Goal: Task Accomplishment & Management: Use online tool/utility

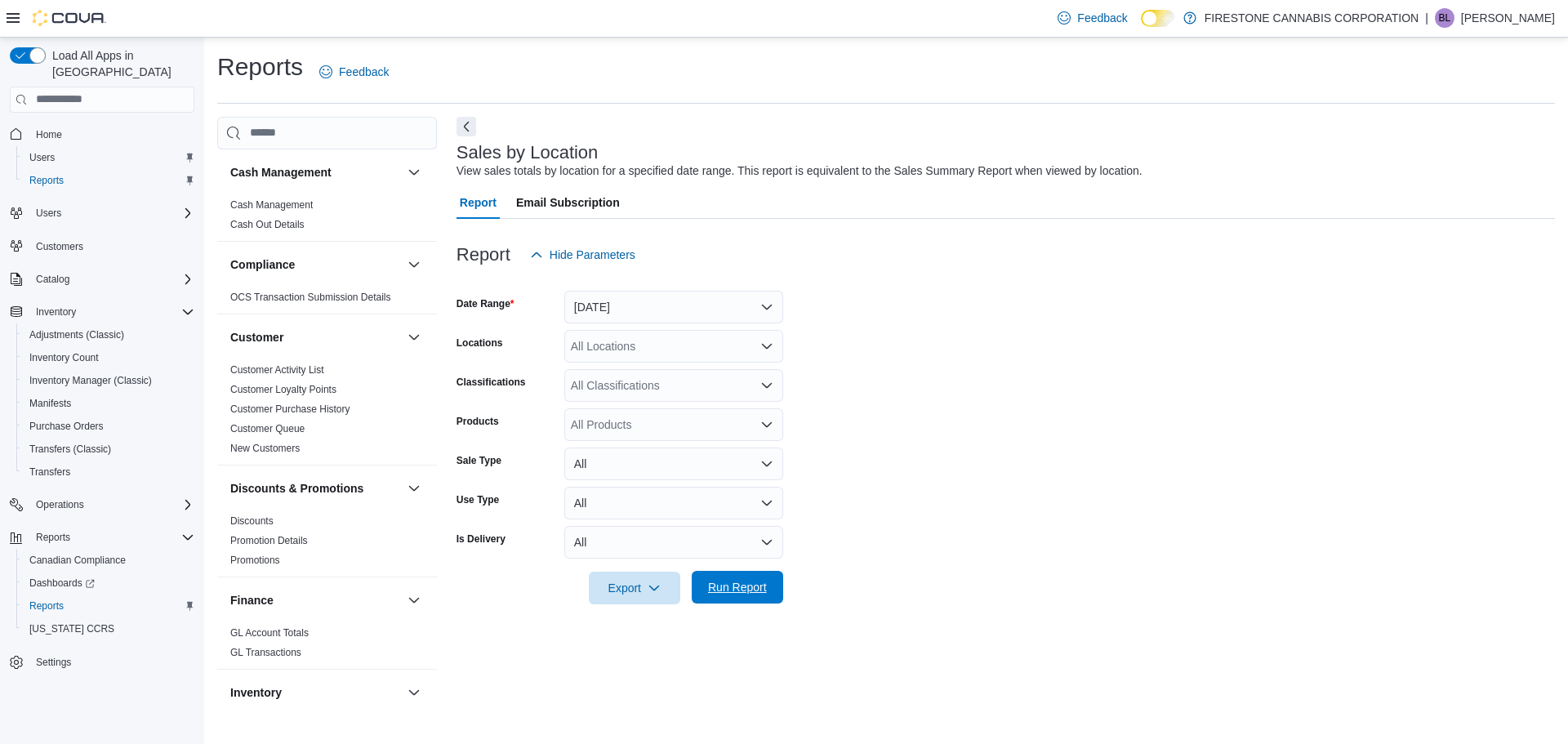
click at [740, 588] on span "Run Report" at bounding box center [737, 587] width 59 height 17
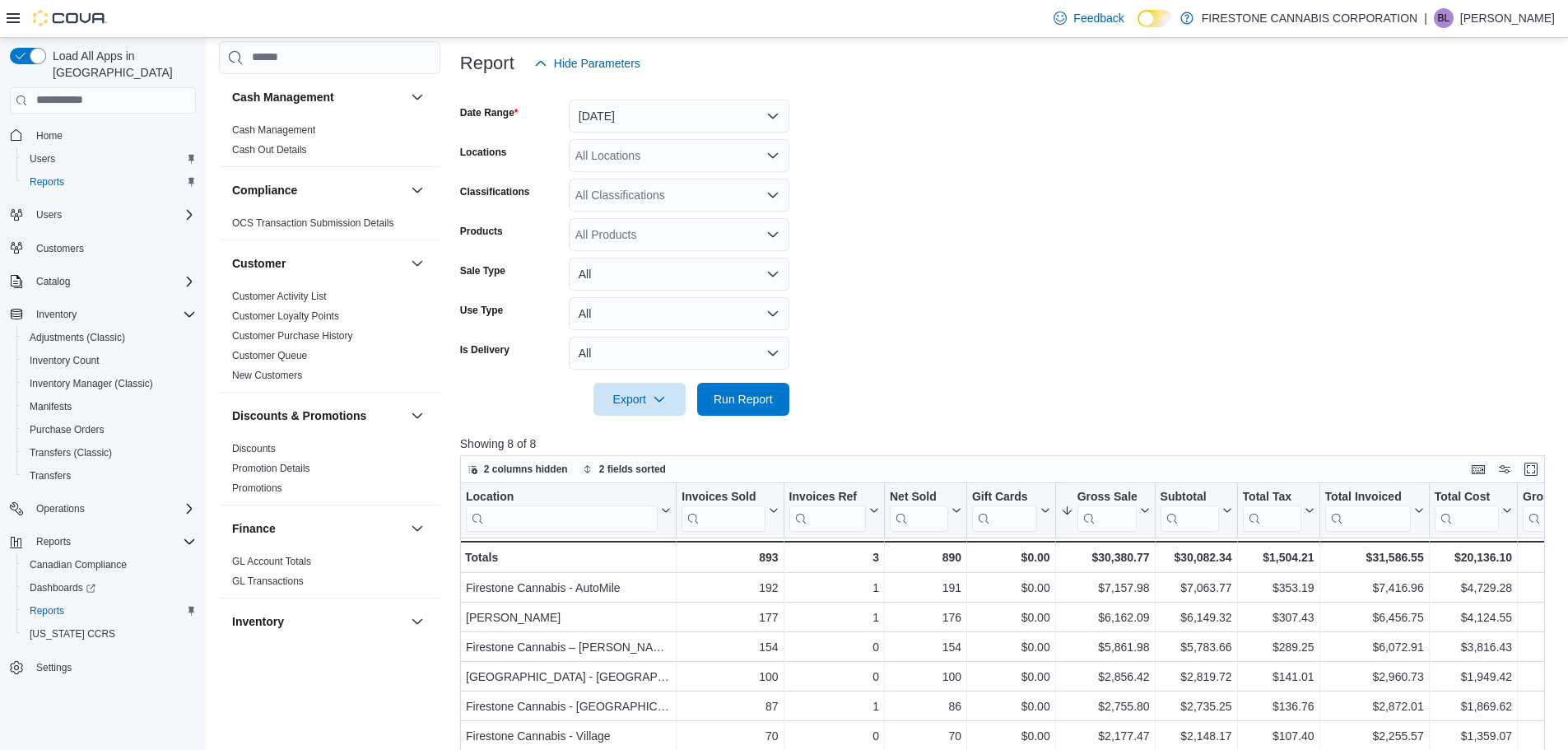
scroll to position [165, 0]
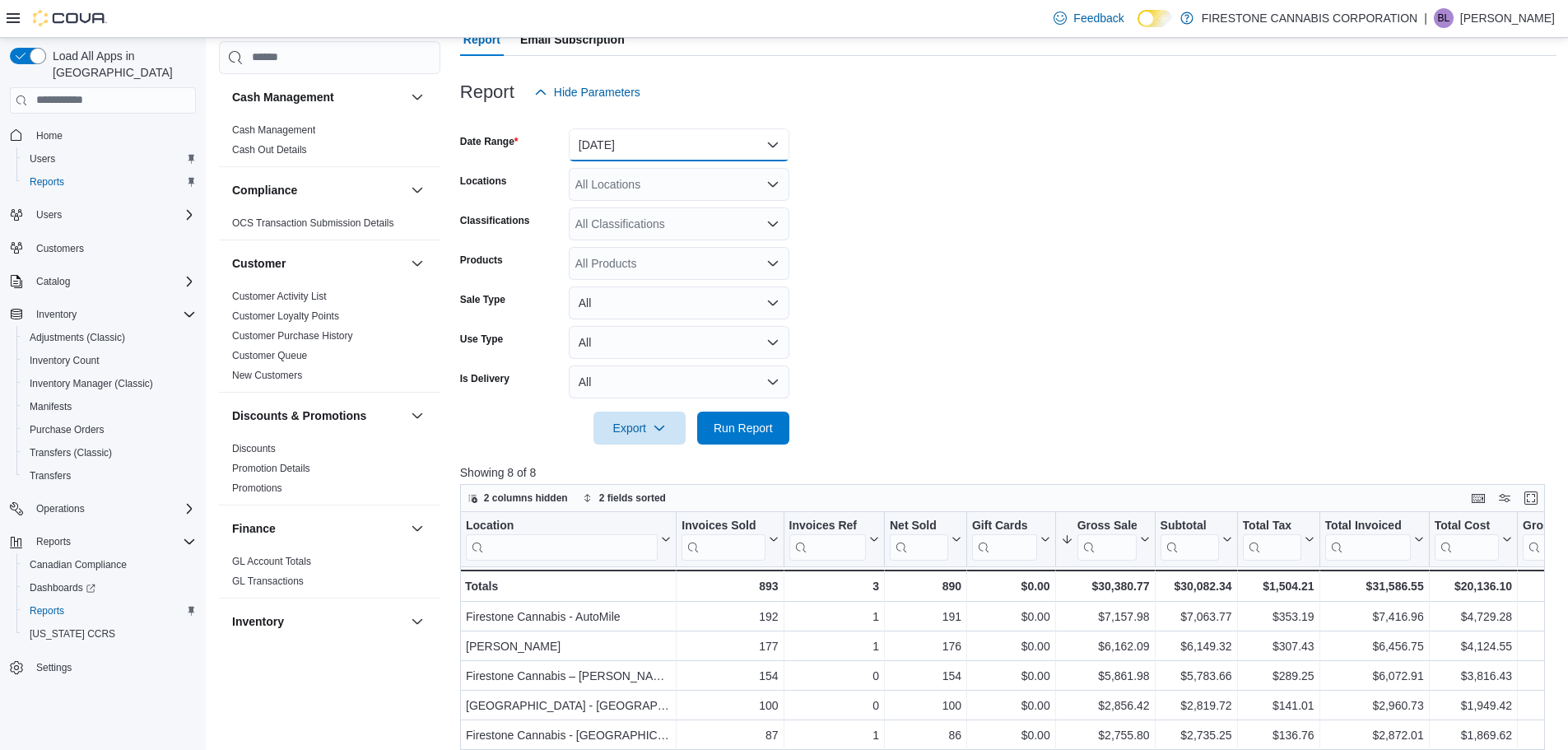
click at [742, 142] on button "[DATE]" at bounding box center [680, 144] width 221 height 33
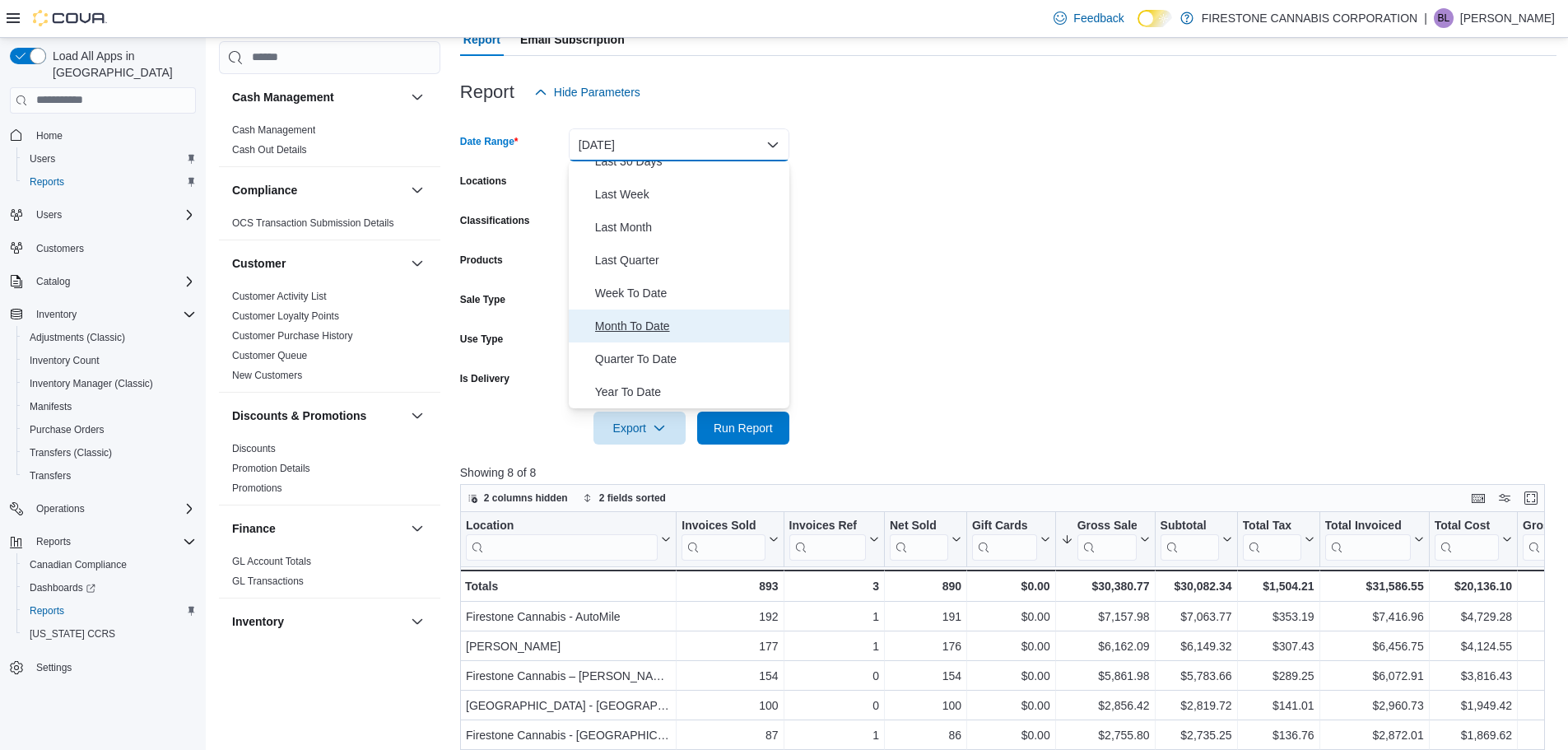
click at [644, 327] on span "Month To Date" at bounding box center [688, 326] width 188 height 20
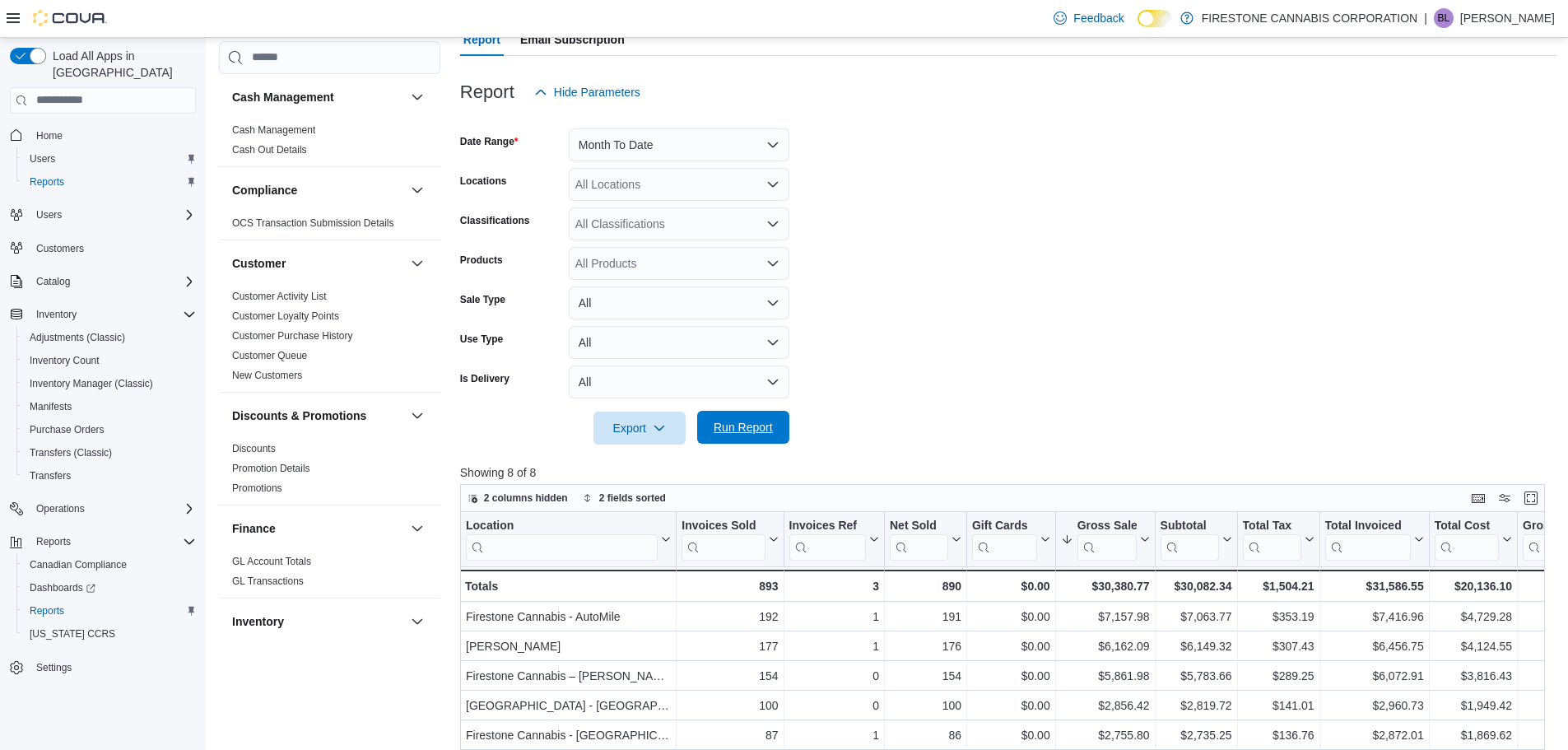
click at [760, 429] on span "Run Report" at bounding box center [743, 427] width 60 height 17
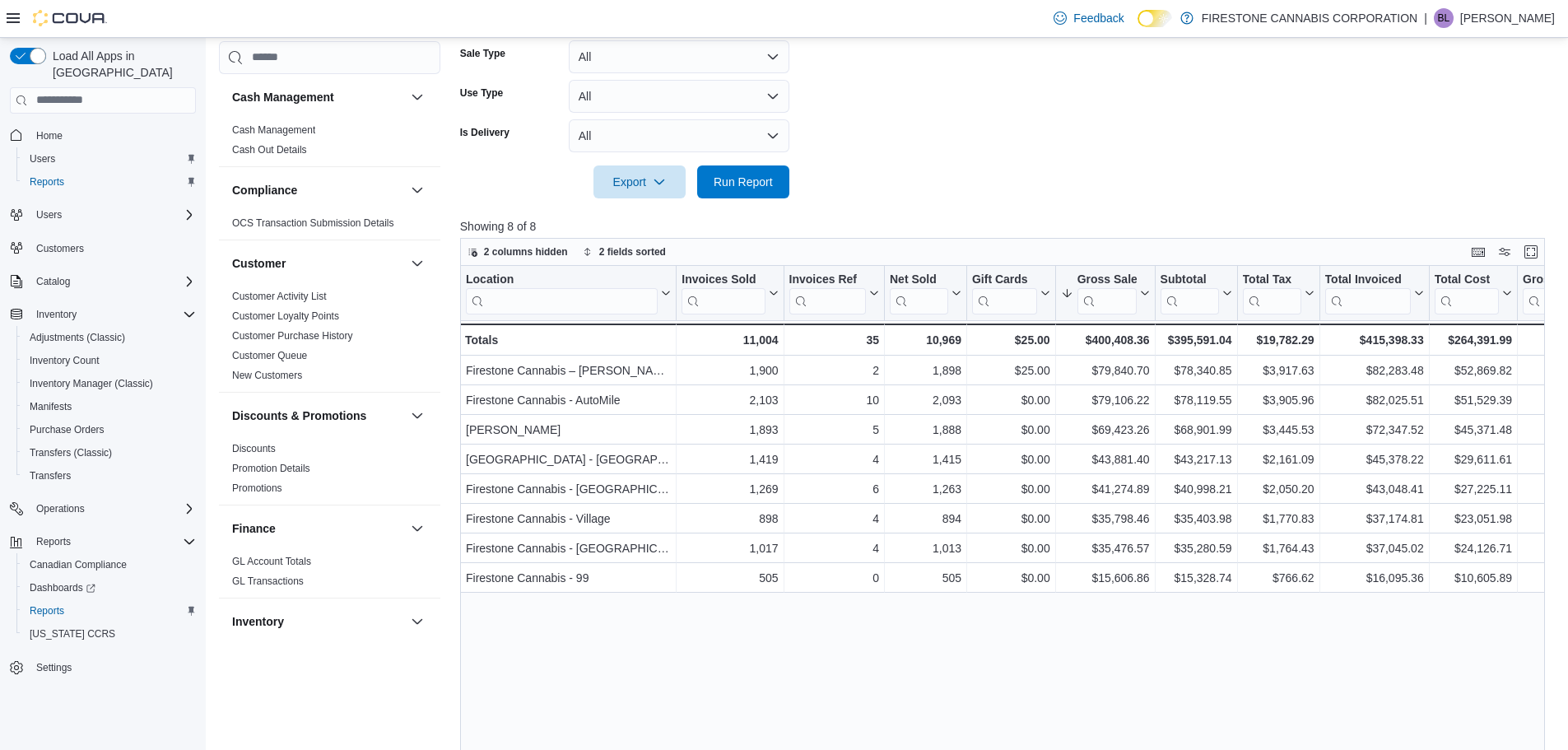
scroll to position [412, 0]
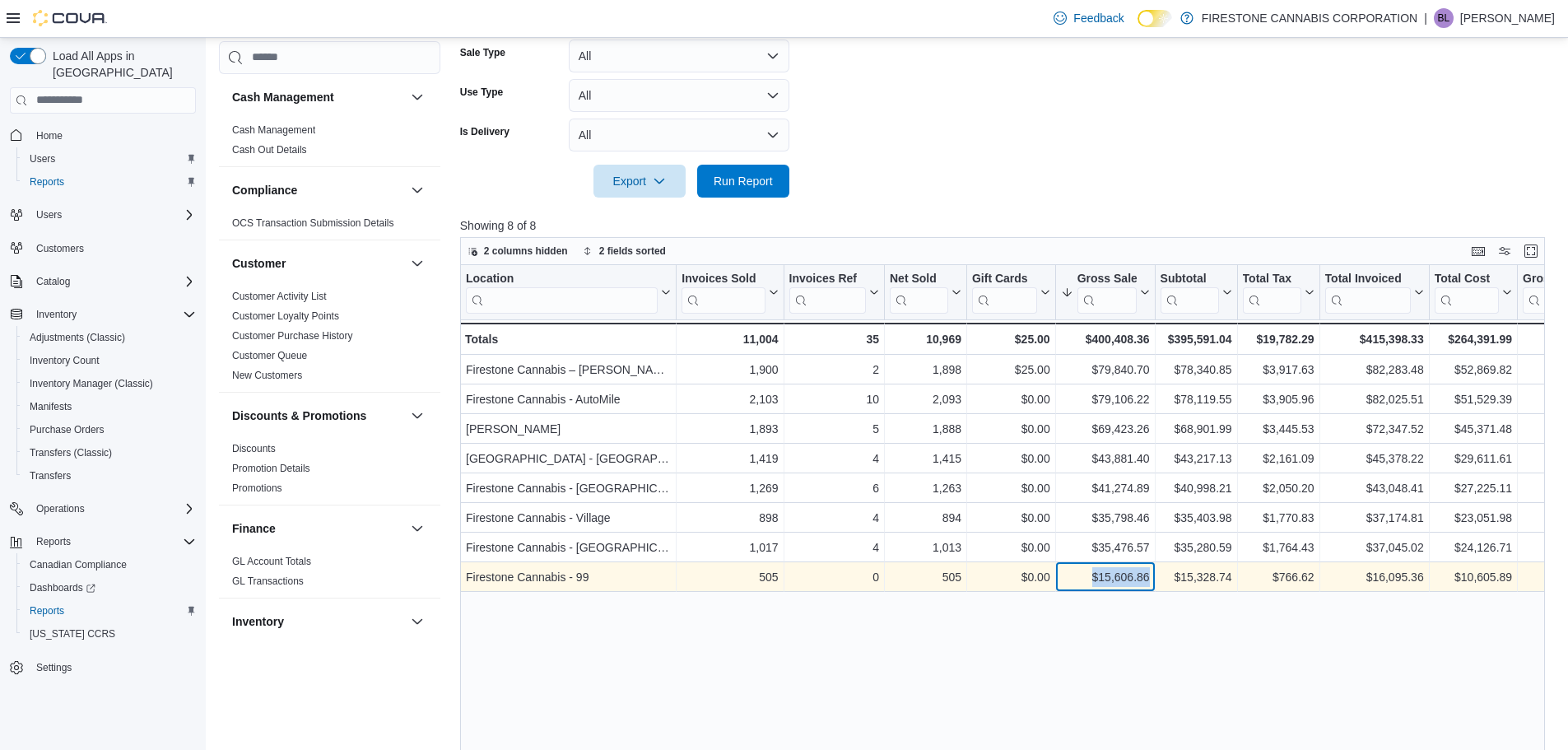
drag, startPoint x: 1148, startPoint y: 578, endPoint x: 1093, endPoint y: 576, distance: 55.0
click at [1093, 576] on div "$15,606.86" at bounding box center [1104, 577] width 89 height 20
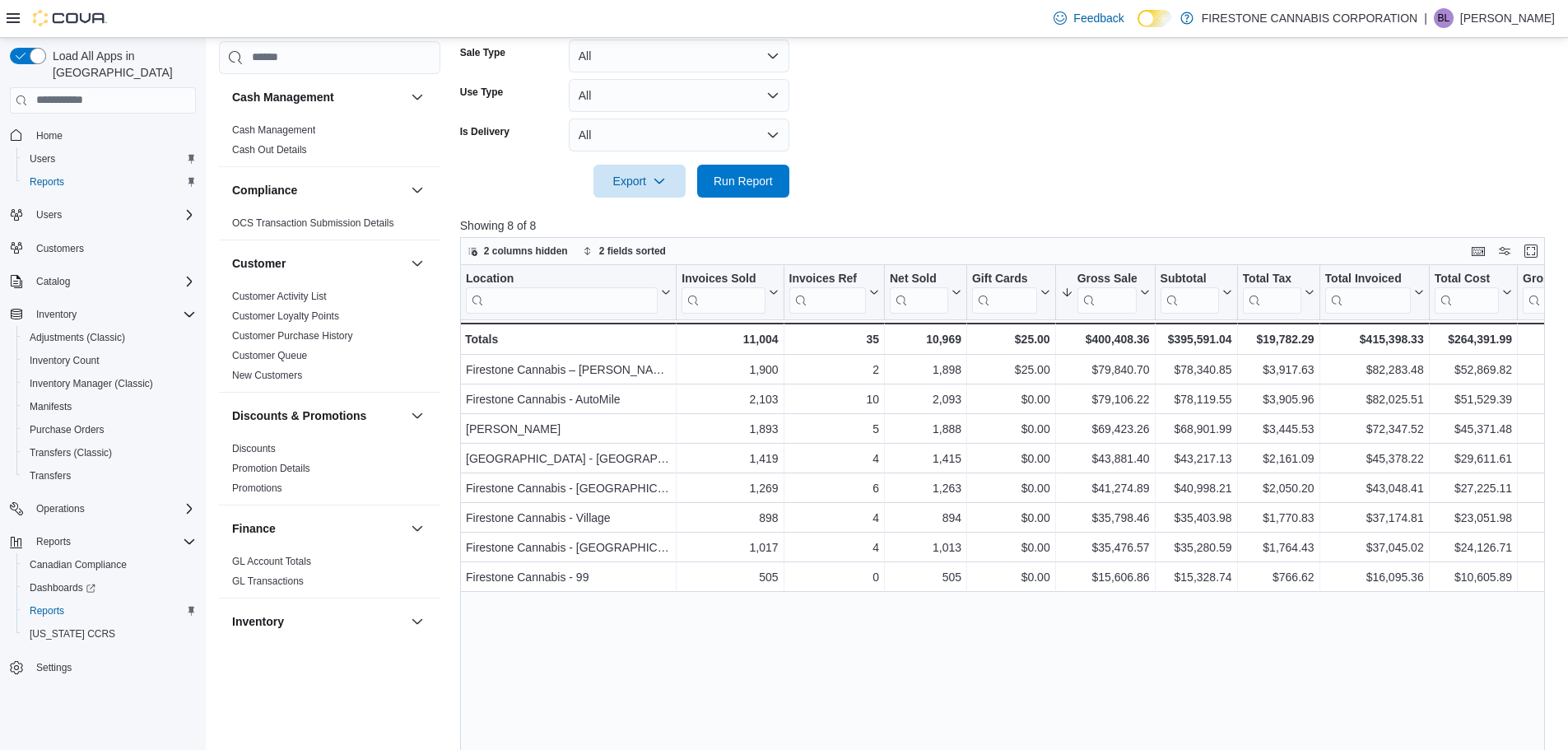
click at [1173, 642] on div "Location Click to view column header actions Invoices Sold Click to view column…" at bounding box center [1009, 550] width 1096 height 572
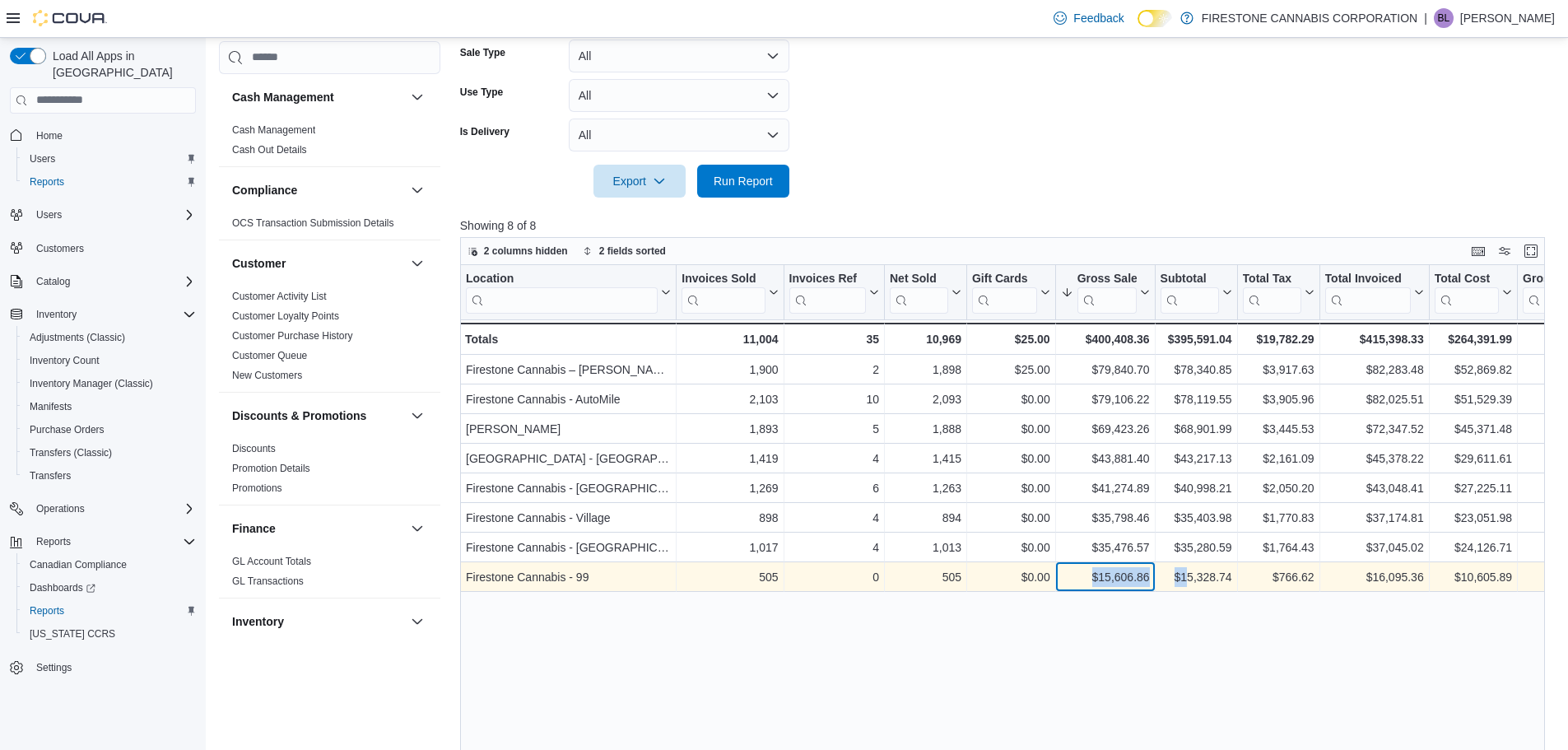
drag, startPoint x: 1147, startPoint y: 578, endPoint x: 1191, endPoint y: 578, distance: 44.0
click at [1191, 578] on div "Firestone Cannabis - 99 - Location, column 1, row 8 505 - Invoices Sold, column…" at bounding box center [1360, 577] width 1800 height 30
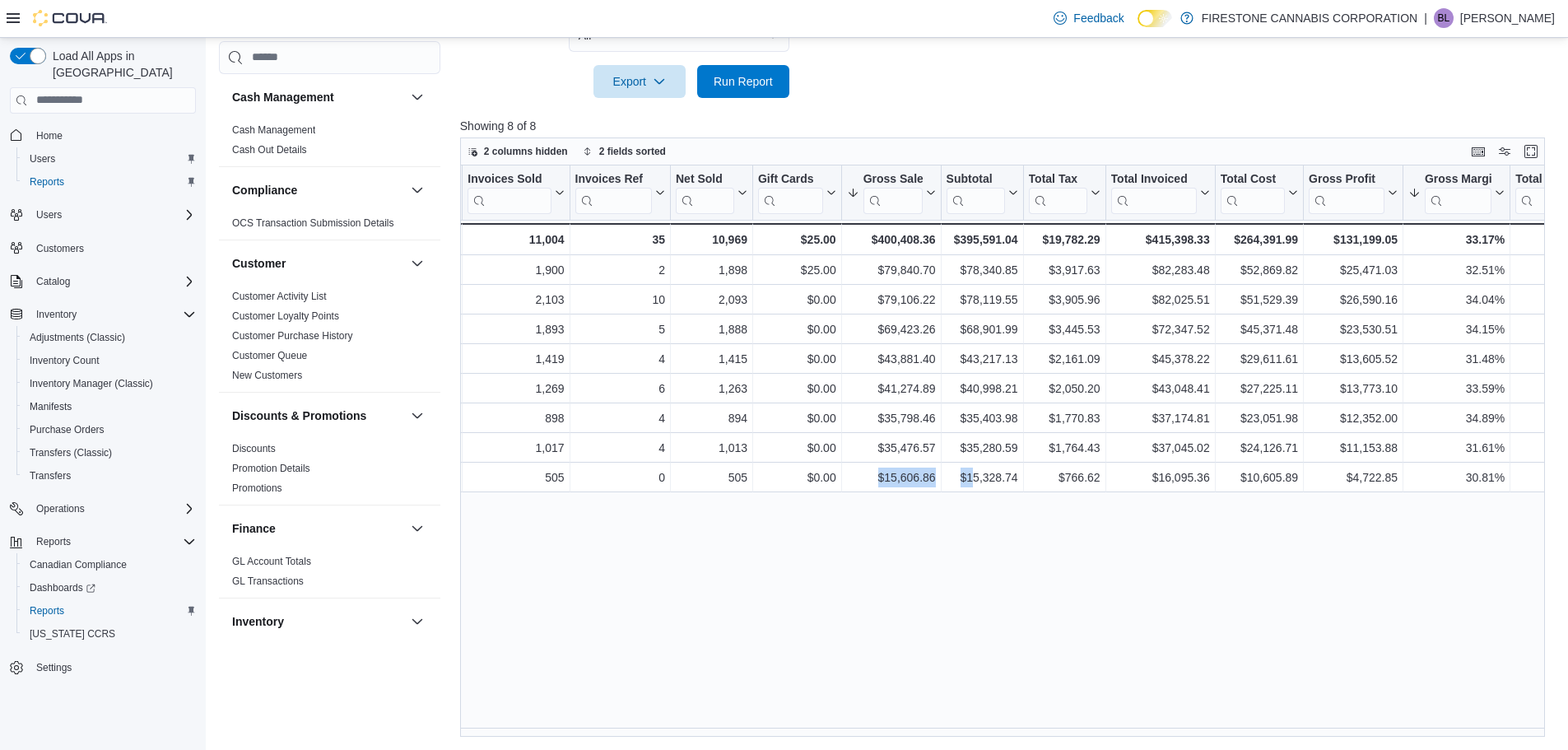
scroll to position [0, 244]
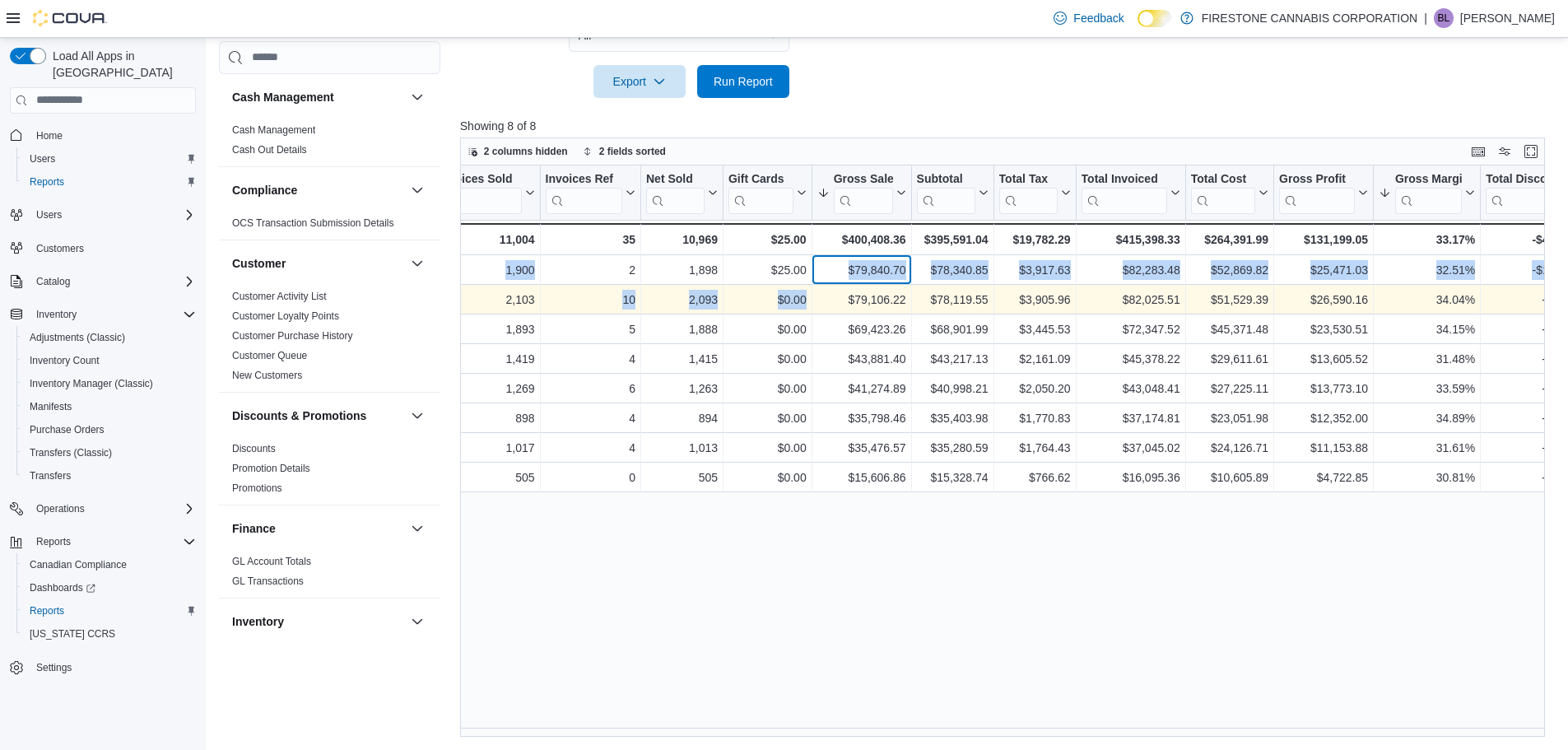
drag, startPoint x: 850, startPoint y: 290, endPoint x: 855, endPoint y: 301, distance: 12.1
click at [853, 300] on div "Location Click to view column header actions Invoices Sold Click to view column…" at bounding box center [1305, 328] width 2178 height 327
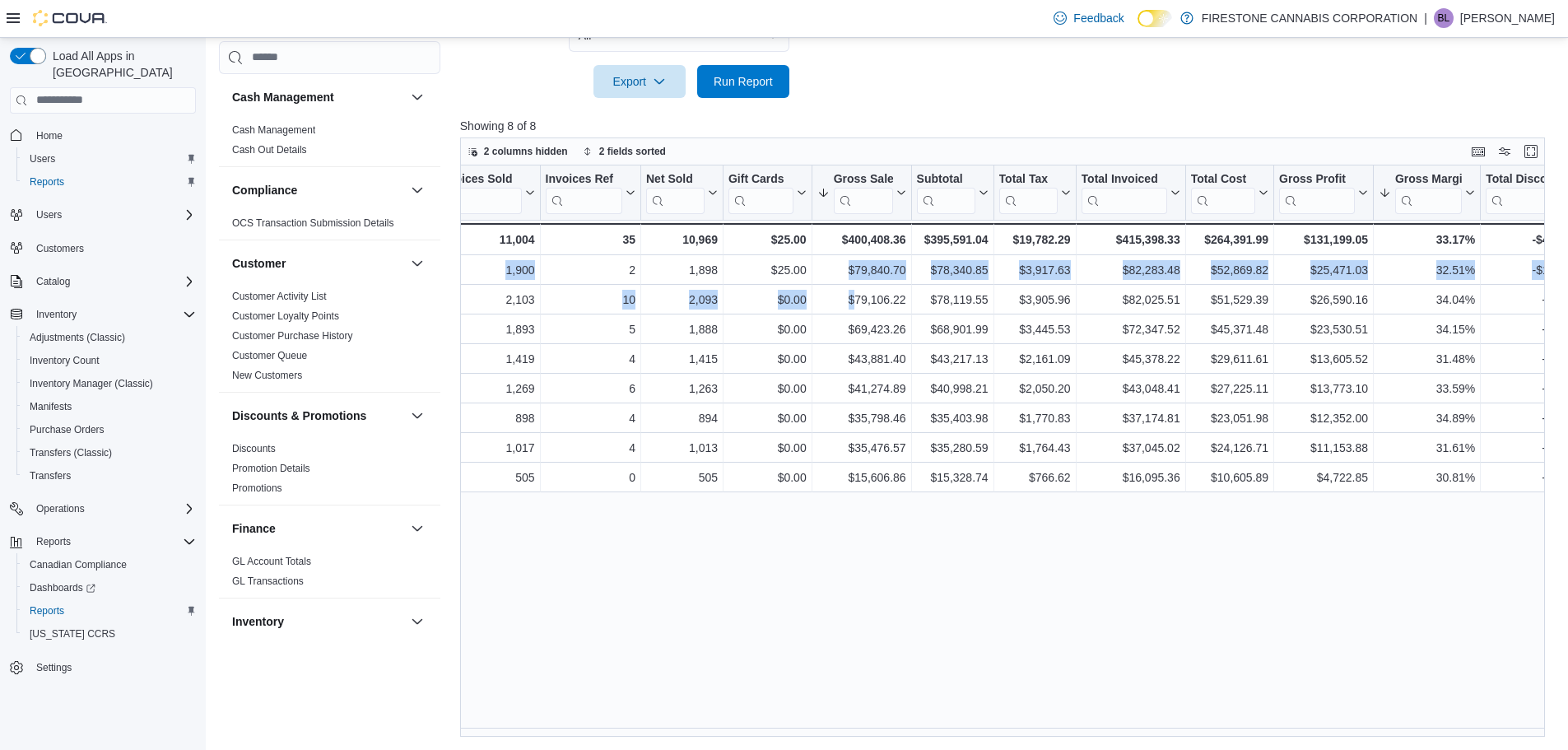
scroll to position [0, 0]
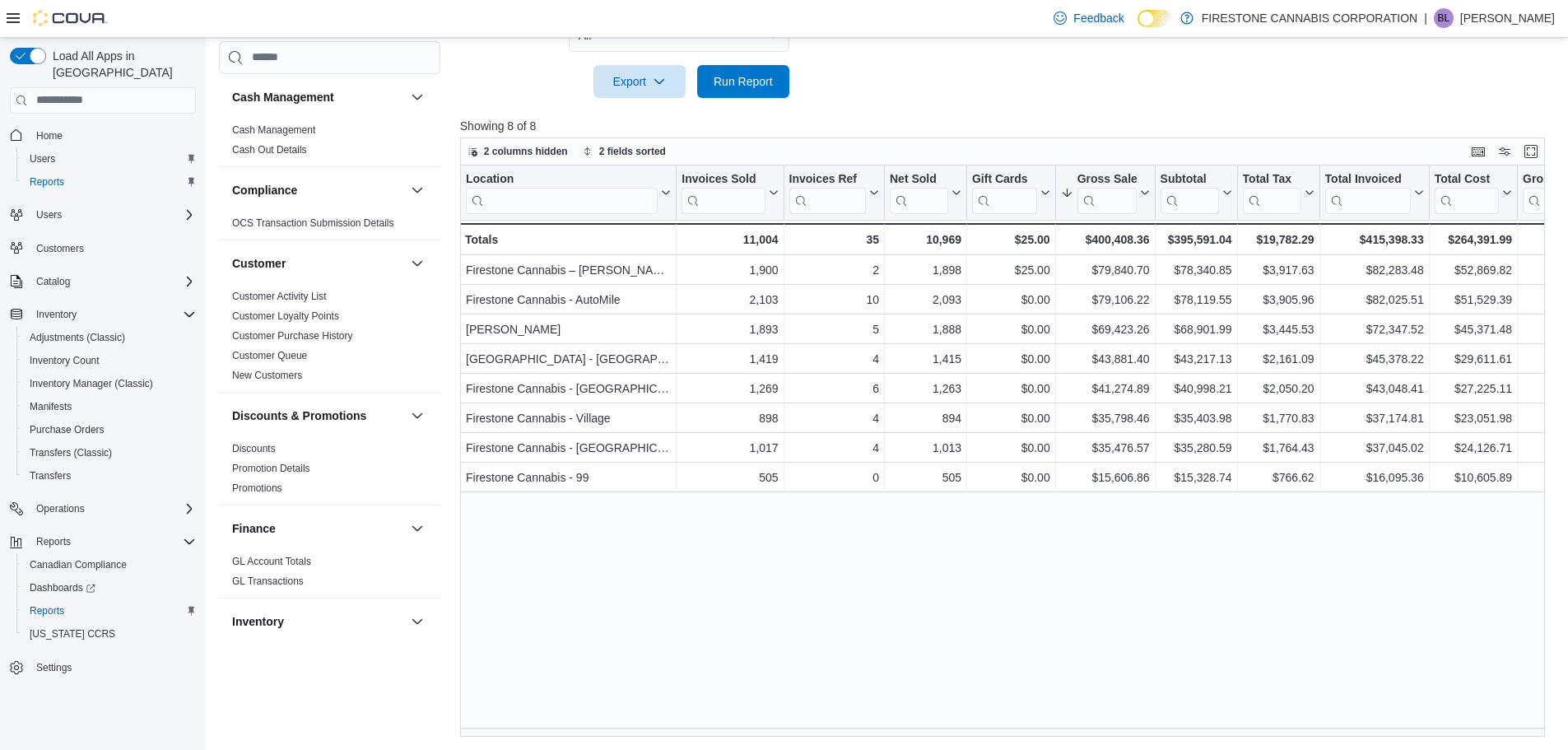
click at [797, 562] on div "Location Click to view column header actions Invoices Sold Click to view column…" at bounding box center [1009, 451] width 1096 height 572
click at [760, 74] on span "Run Report" at bounding box center [743, 81] width 60 height 17
